Goal: Information Seeking & Learning: Understand process/instructions

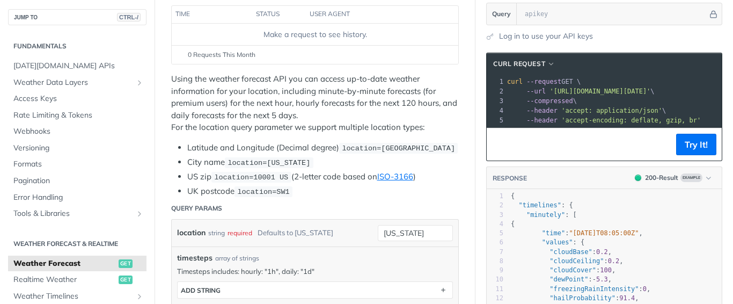
scroll to position [161, 0]
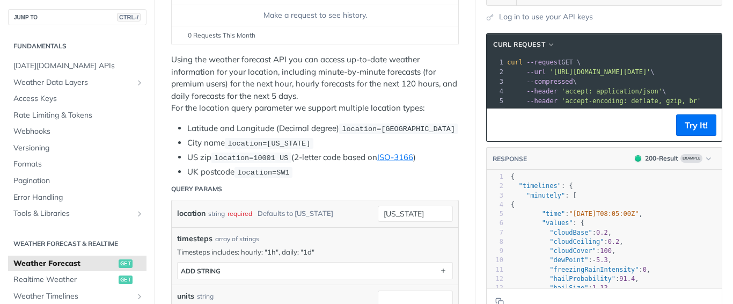
click at [588, 191] on pre ""timelines" : {" at bounding box center [615, 185] width 213 height 9
type textarea "{ "timelines": { "minutely": [ { "time": "[DATE]T08:05:00Z", "values": { "cloud…"
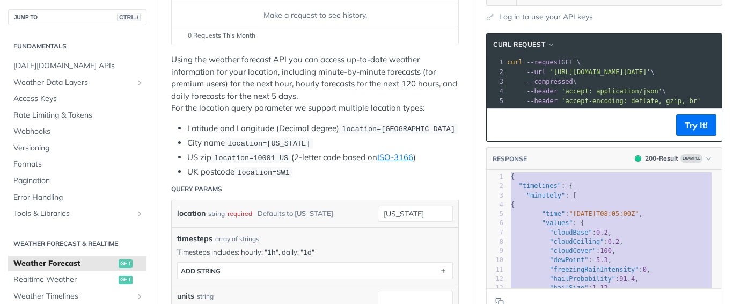
click at [594, 191] on pre ""timelines" : {" at bounding box center [615, 185] width 213 height 9
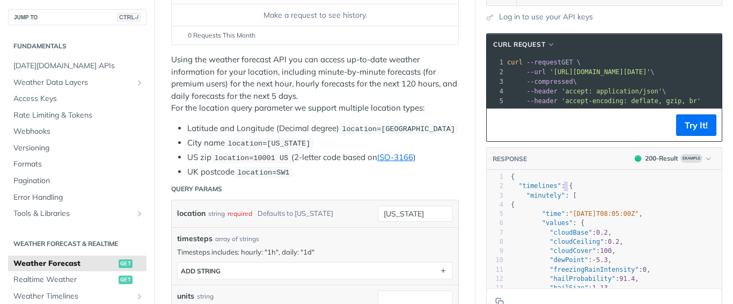
click at [594, 191] on pre ""timelines" : {" at bounding box center [615, 185] width 213 height 9
type textarea "{ "timelines": { "minutely": [ { "time": "[DATE]T08:05:00Z", "values": { "cloud…"
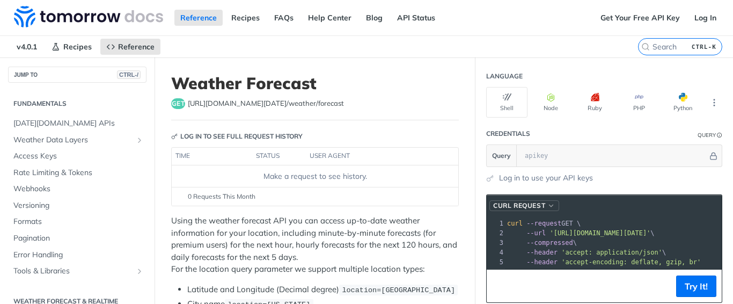
scroll to position [54, 0]
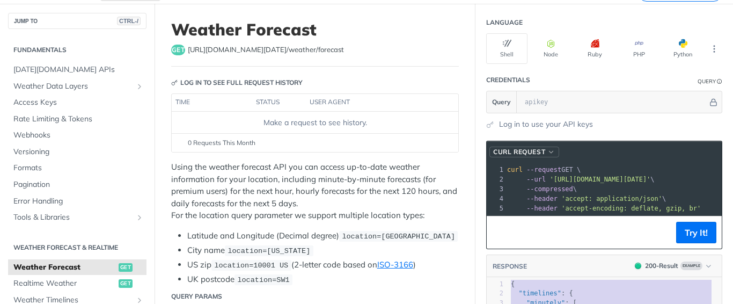
click at [529, 149] on span "cURL Request" at bounding box center [519, 152] width 52 height 10
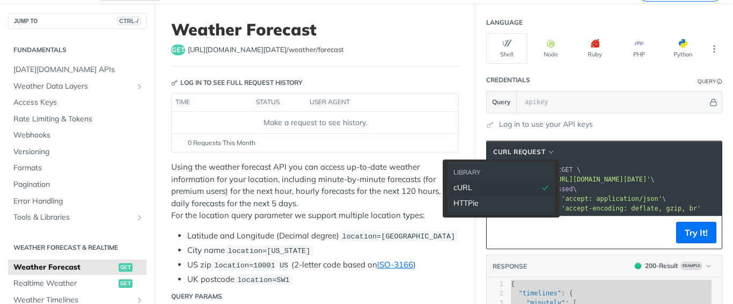
click at [563, 172] on span "curl --request GET \" at bounding box center [544, 170] width 74 height 8
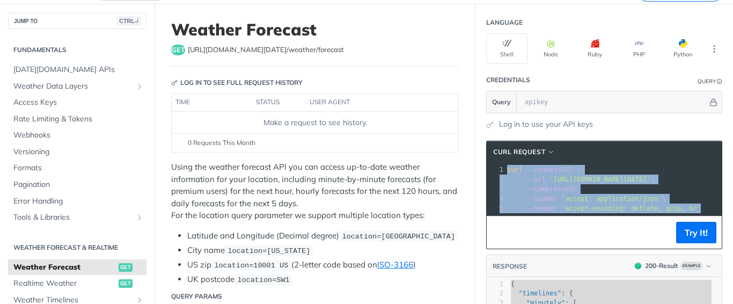
copy div "curl --request GET \ 2 --url '[URL][DOMAIN_NAME][DATE]' \ 3 --compressed \ 4 --…"
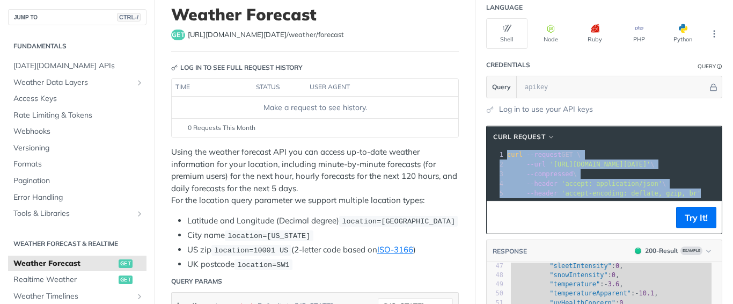
scroll to position [0, 0]
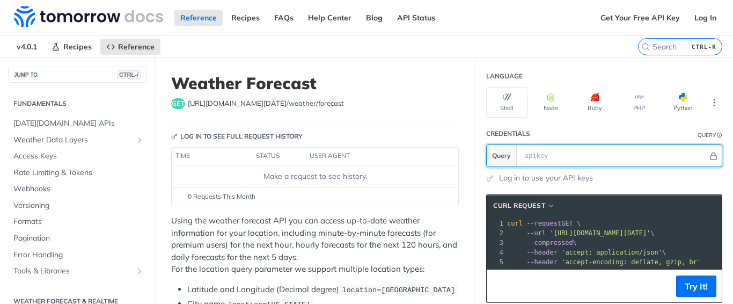
click at [520, 156] on input "text" at bounding box center [614, 155] width 188 height 21
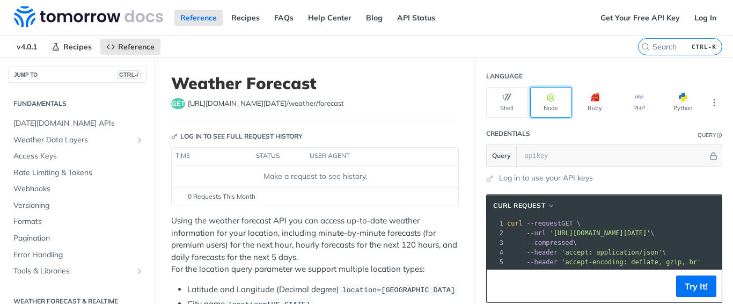
click at [545, 107] on button "Node" at bounding box center [550, 102] width 41 height 31
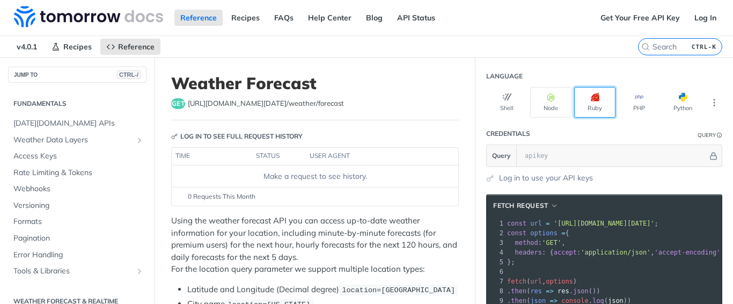
click at [581, 111] on button "Ruby" at bounding box center [594, 102] width 41 height 31
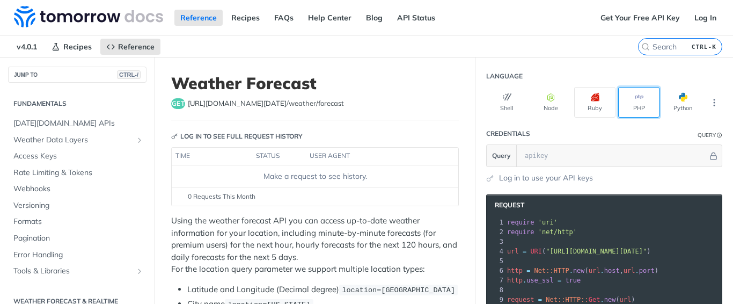
click at [647, 109] on button "PHP" at bounding box center [638, 102] width 41 height 31
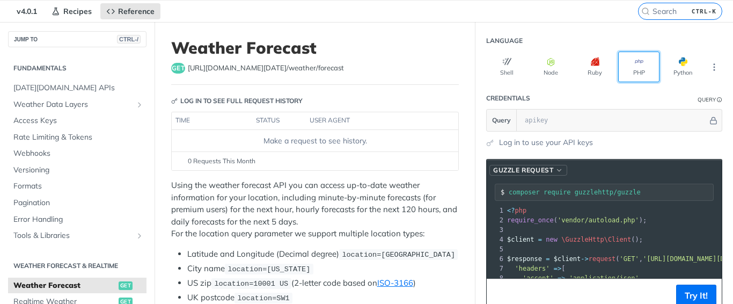
scroll to position [54, 0]
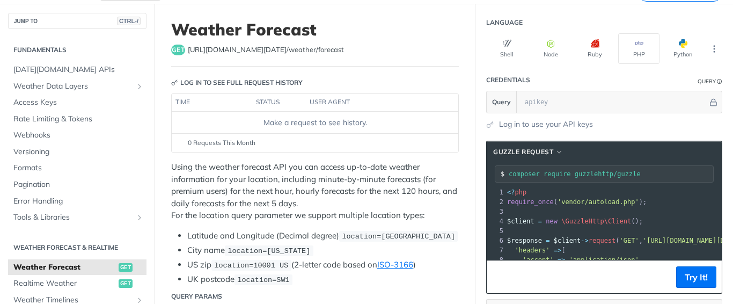
click at [552, 174] on input "composer require guzzlehttp/guzzle" at bounding box center [611, 174] width 205 height 8
click at [552, 193] on pre "<? php" at bounding box center [691, 192] width 372 height 10
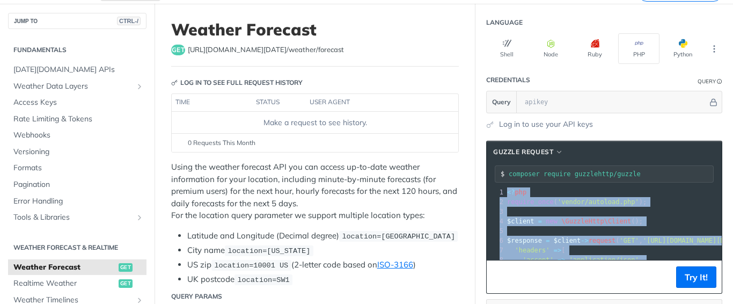
copy div "<? php 2 require_once ( 'vendor/autoload.php' ); 3 ​ 4 $client = new \GuzzleHtt…"
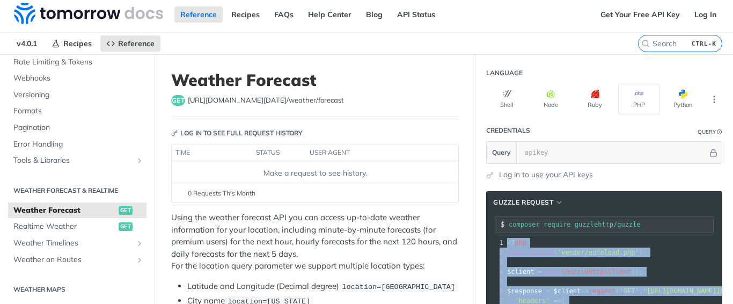
scroll to position [0, 0]
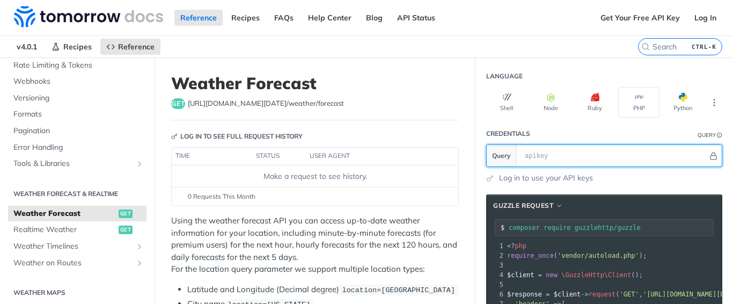
click at [520, 162] on input "text" at bounding box center [614, 155] width 188 height 21
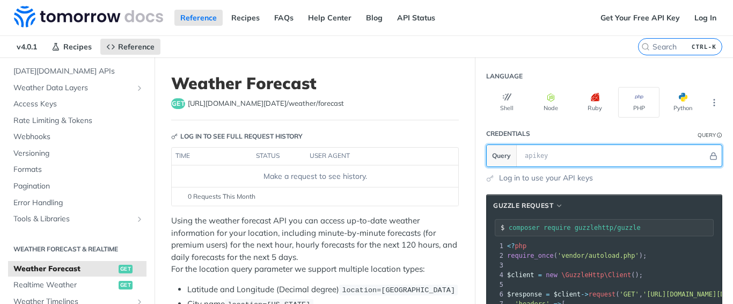
click at [529, 152] on input "text" at bounding box center [614, 155] width 188 height 21
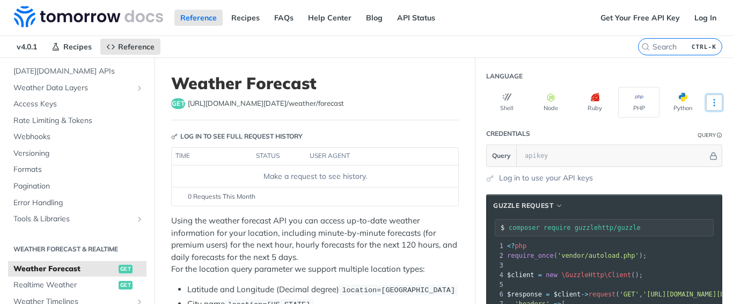
click at [706, 107] on button "More Languages" at bounding box center [714, 102] width 16 height 16
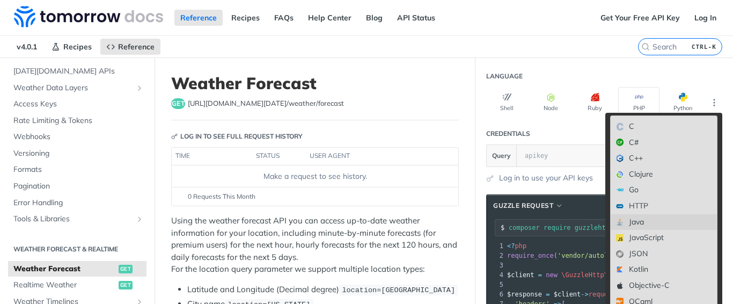
click at [640, 216] on div "Java" at bounding box center [664, 222] width 106 height 16
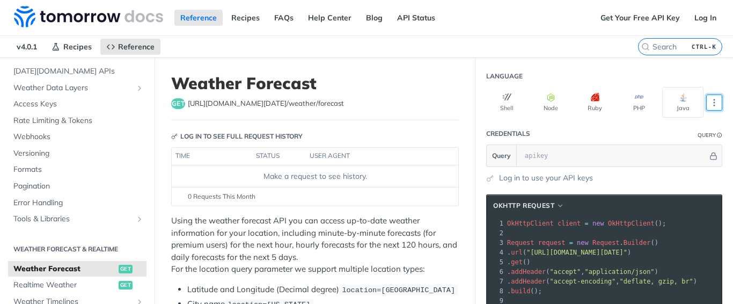
scroll to position [54, 0]
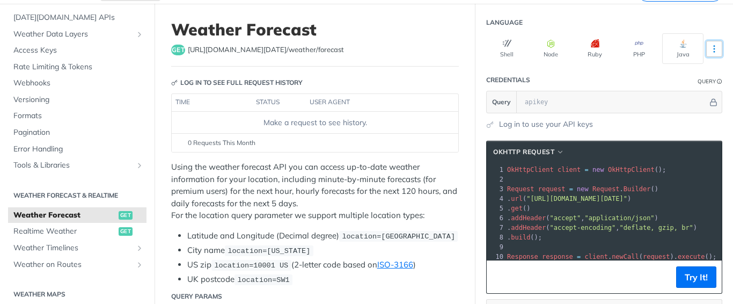
click at [710, 49] on icon "More ellipsis" at bounding box center [715, 49] width 10 height 10
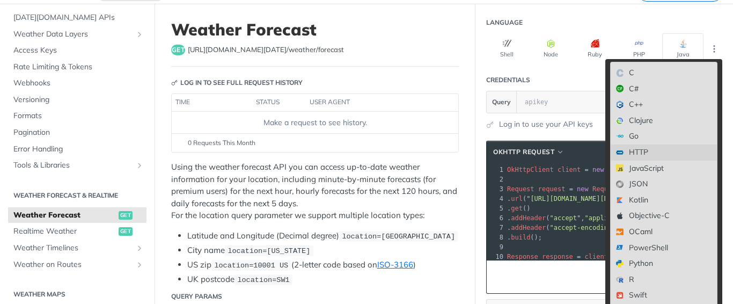
click at [657, 146] on div "HTTP" at bounding box center [664, 152] width 106 height 16
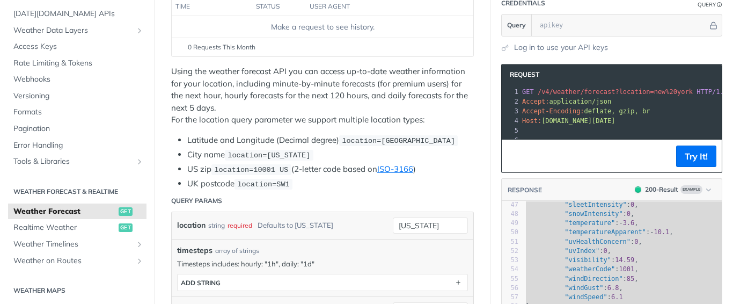
scroll to position [215, 0]
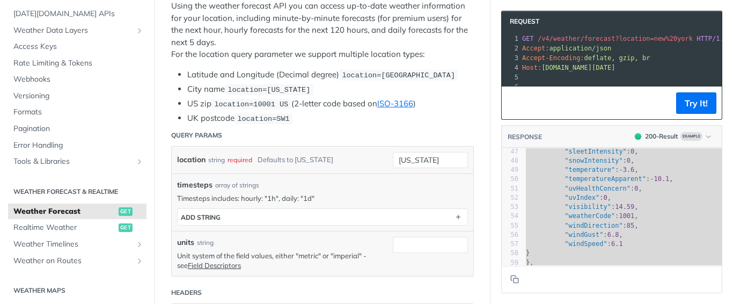
click at [579, 192] on span ""uvHealthConcern"" at bounding box center [598, 189] width 66 height 8
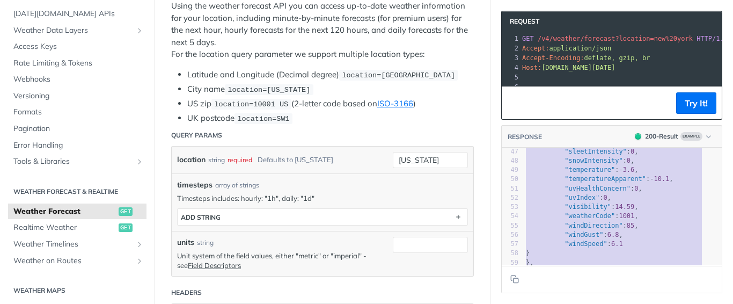
type textarea "​{ "loremipsu": { "dolorsit": [ { "amet": "1787-08-10C96:74:10A", "elitse": { "…"
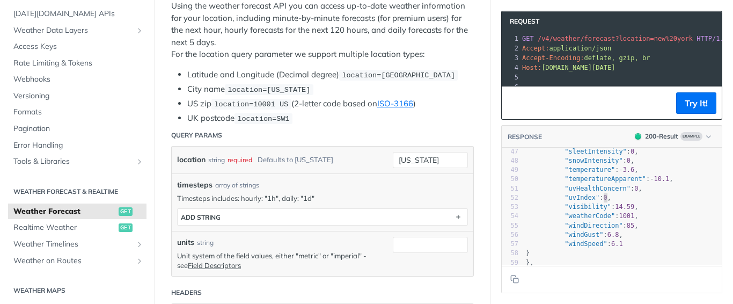
click at [605, 201] on span ""uvIndex" : 0 ," at bounding box center [568, 198] width 85 height 8
type textarea "{ "timelines": { "minutely": [ { "time": "[DATE]T08:05:00Z", "values": { "cloud…"
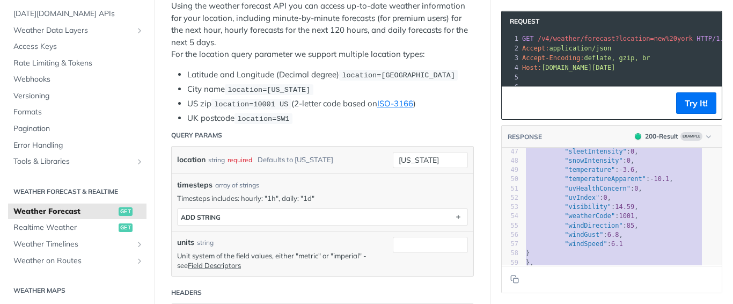
click at [552, 50] on span "application/json" at bounding box center [581, 49] width 62 height 8
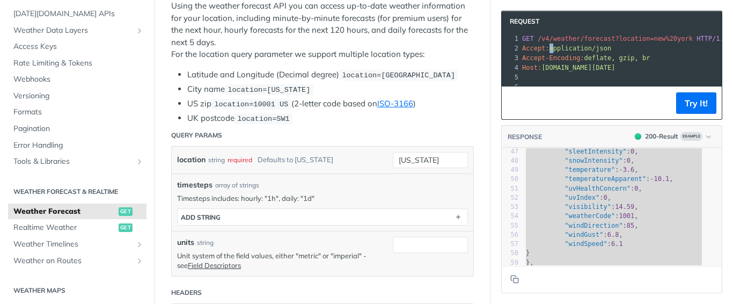
click at [552, 50] on span "application/json" at bounding box center [581, 49] width 62 height 8
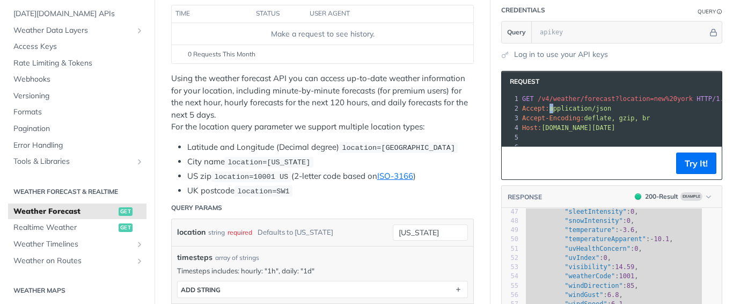
scroll to position [161, 0]
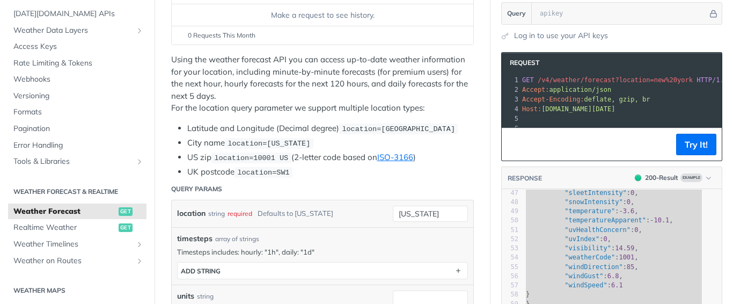
drag, startPoint x: 508, startPoint y: 77, endPoint x: 605, endPoint y: 136, distance: 113.7
click at [605, 136] on div "Request xxxxxxxxxx 10 6 1 GET /v4/weather/forecast?location=new%20york HTTP/1.1…" at bounding box center [611, 106] width 221 height 109
click at [607, 123] on pre "​" at bounding box center [625, 119] width 210 height 10
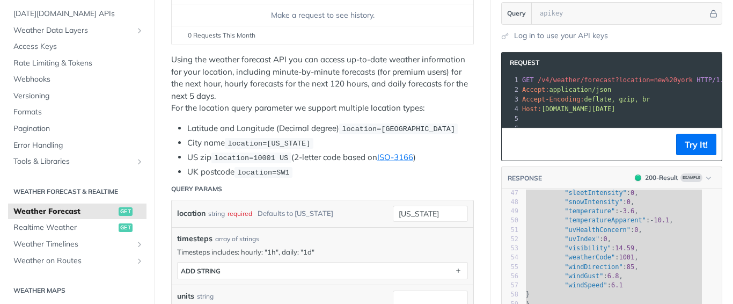
click at [607, 123] on pre "​" at bounding box center [625, 119] width 210 height 10
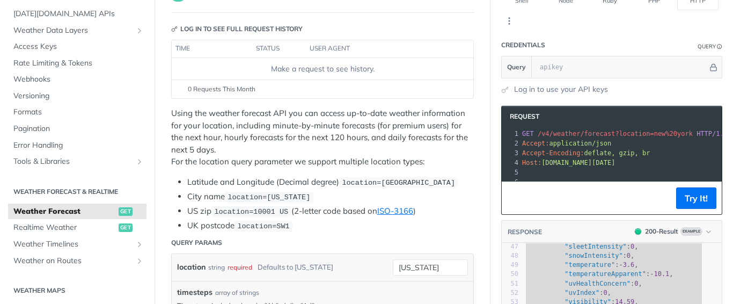
scroll to position [0, 0]
